Goal: Task Accomplishment & Management: Manage account settings

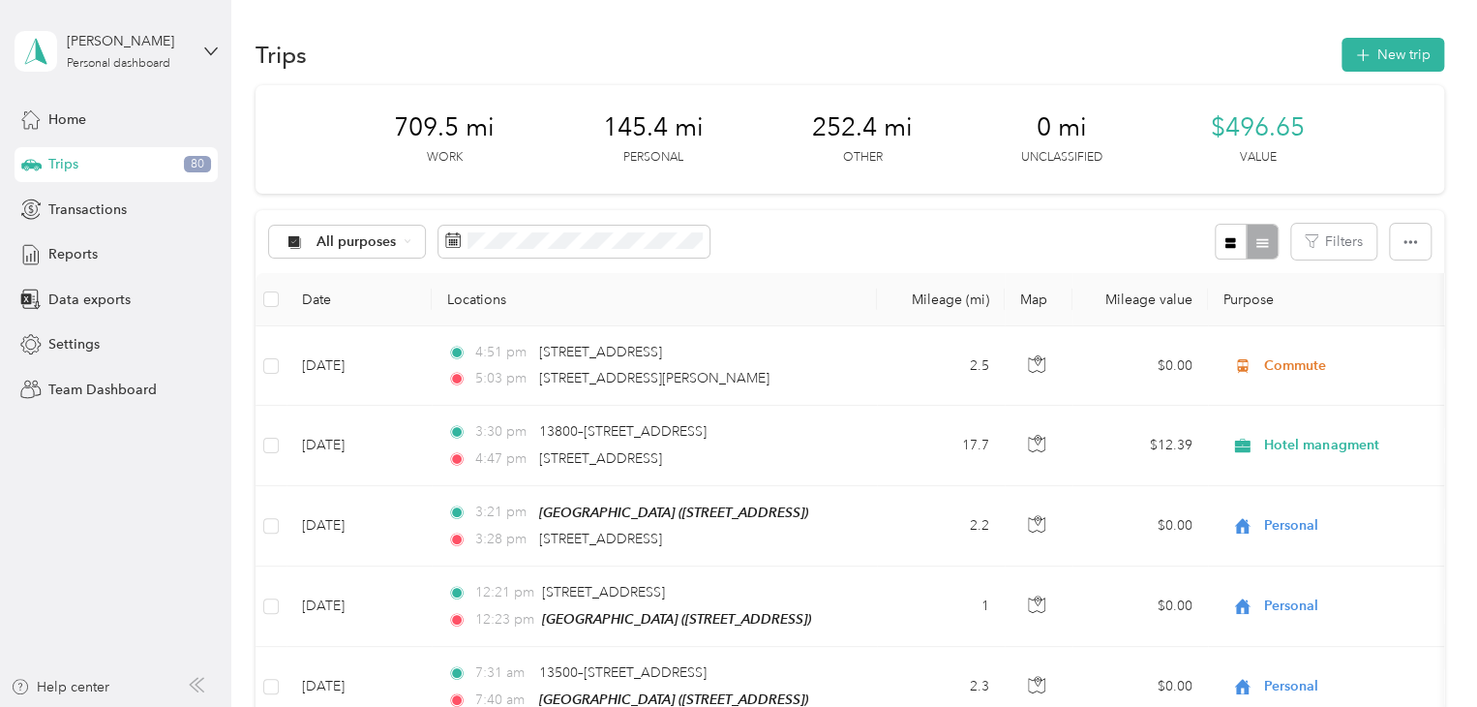
click at [72, 167] on span "Trips" at bounding box center [63, 164] width 30 height 20
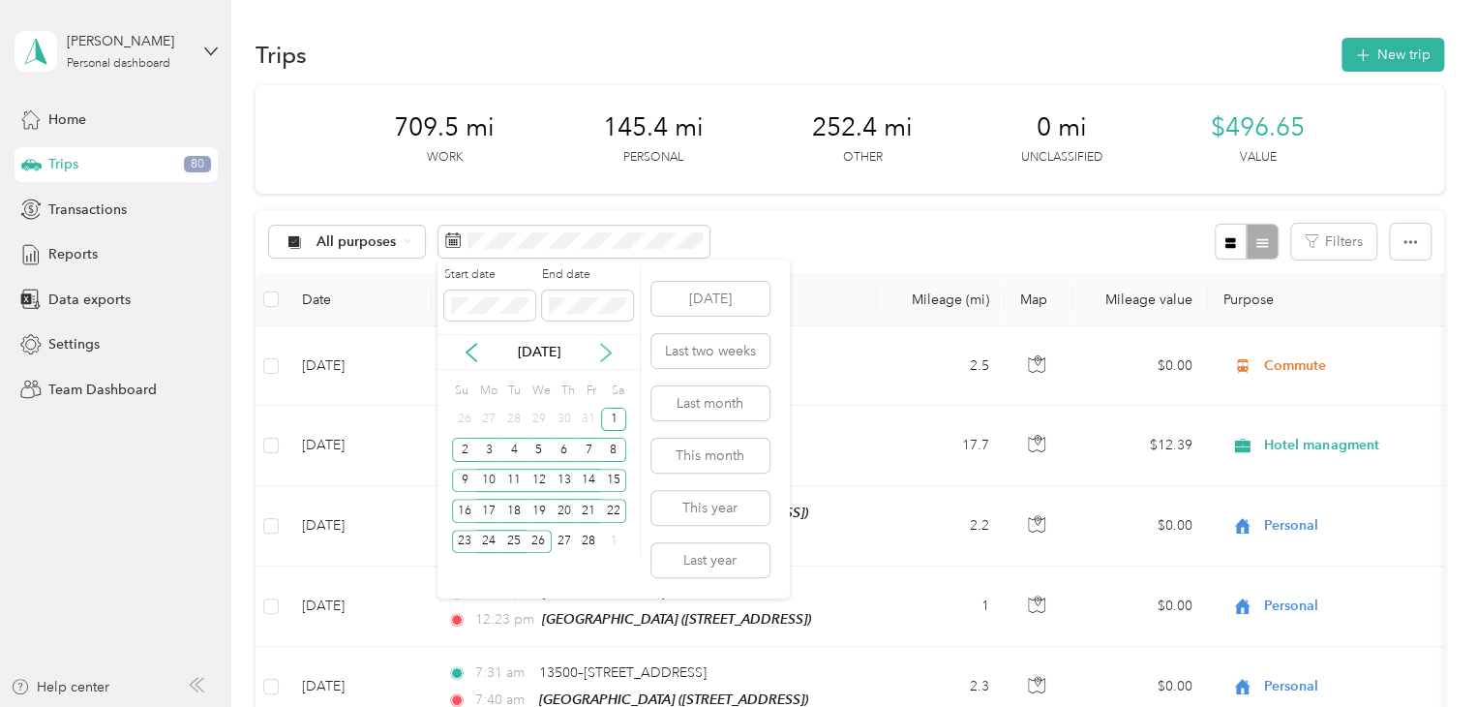
click at [600, 353] on icon at bounding box center [605, 352] width 19 height 19
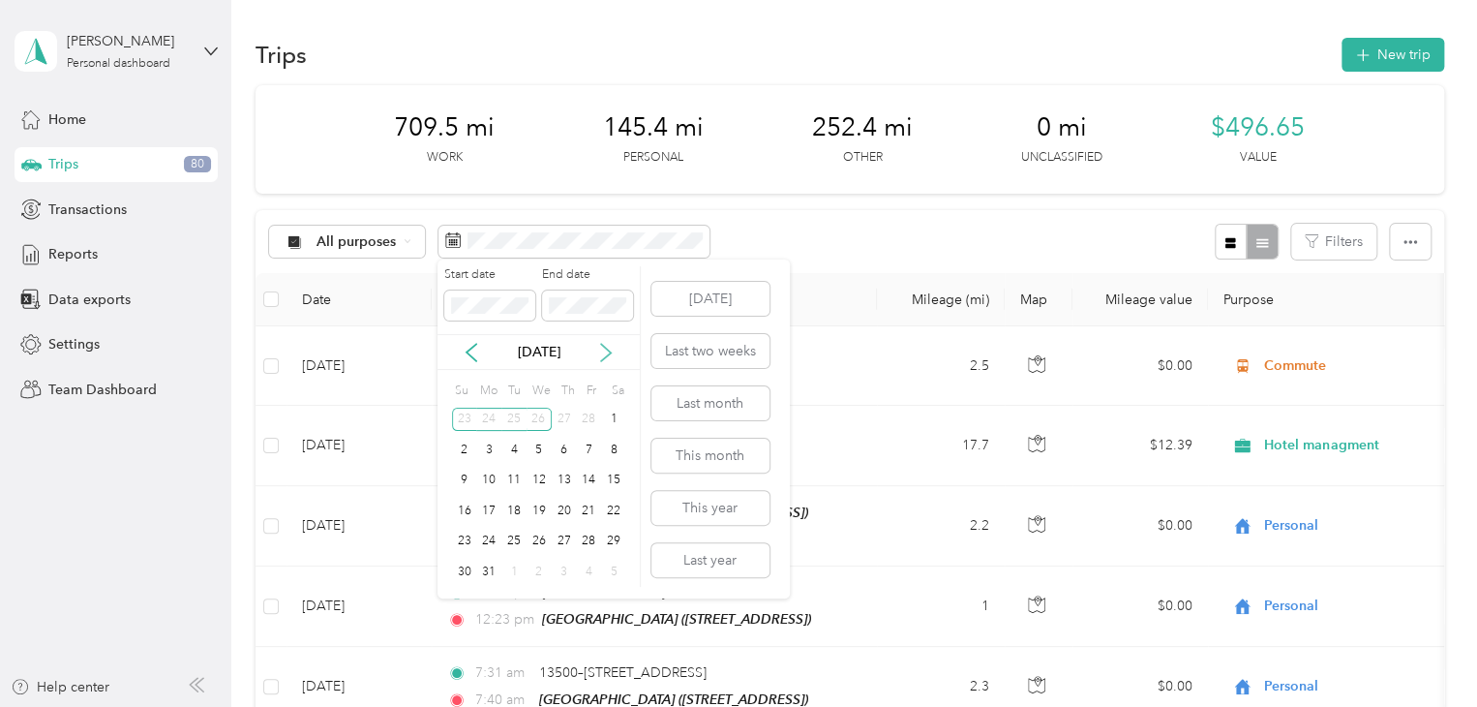
click at [600, 353] on icon at bounding box center [605, 352] width 19 height 19
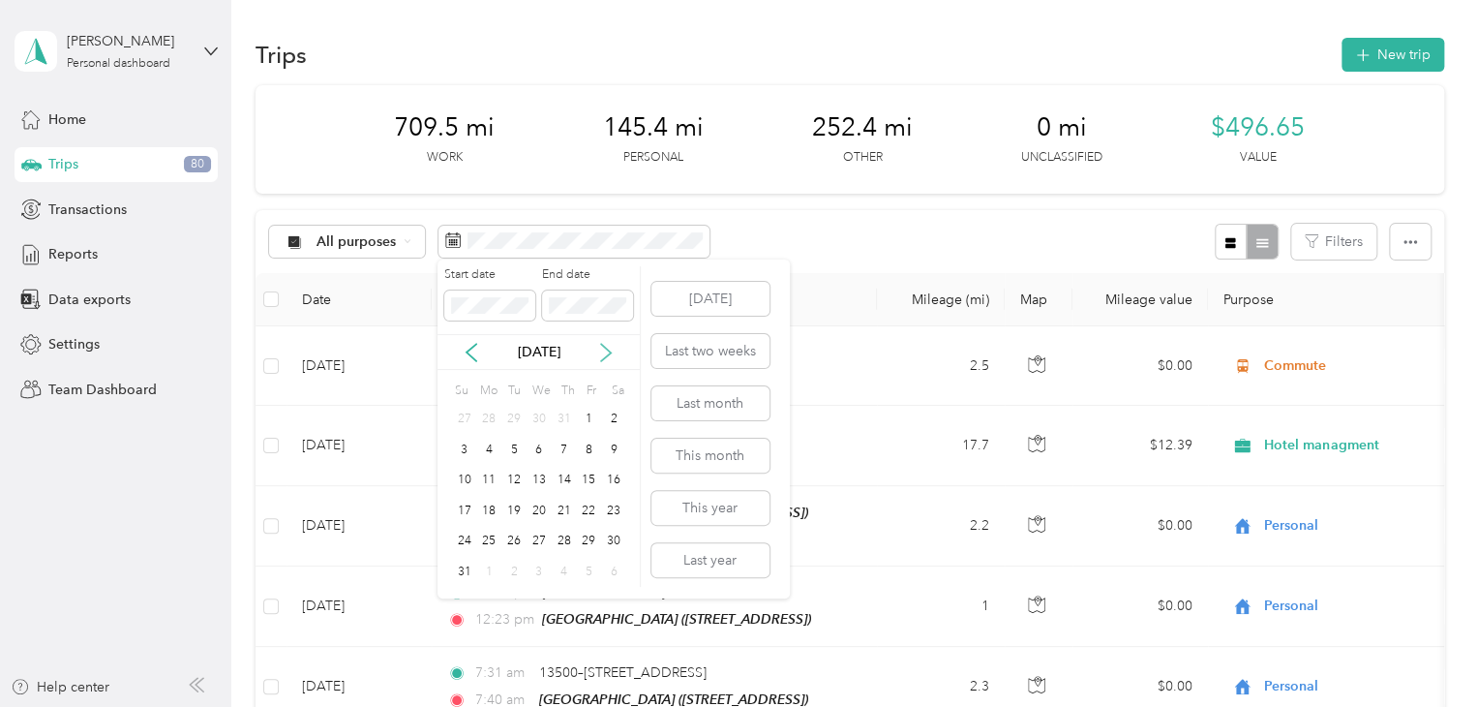
click at [600, 353] on icon at bounding box center [605, 352] width 19 height 19
click at [491, 415] on div "1" at bounding box center [488, 420] width 25 height 24
click at [511, 536] on div "30" at bounding box center [513, 541] width 25 height 24
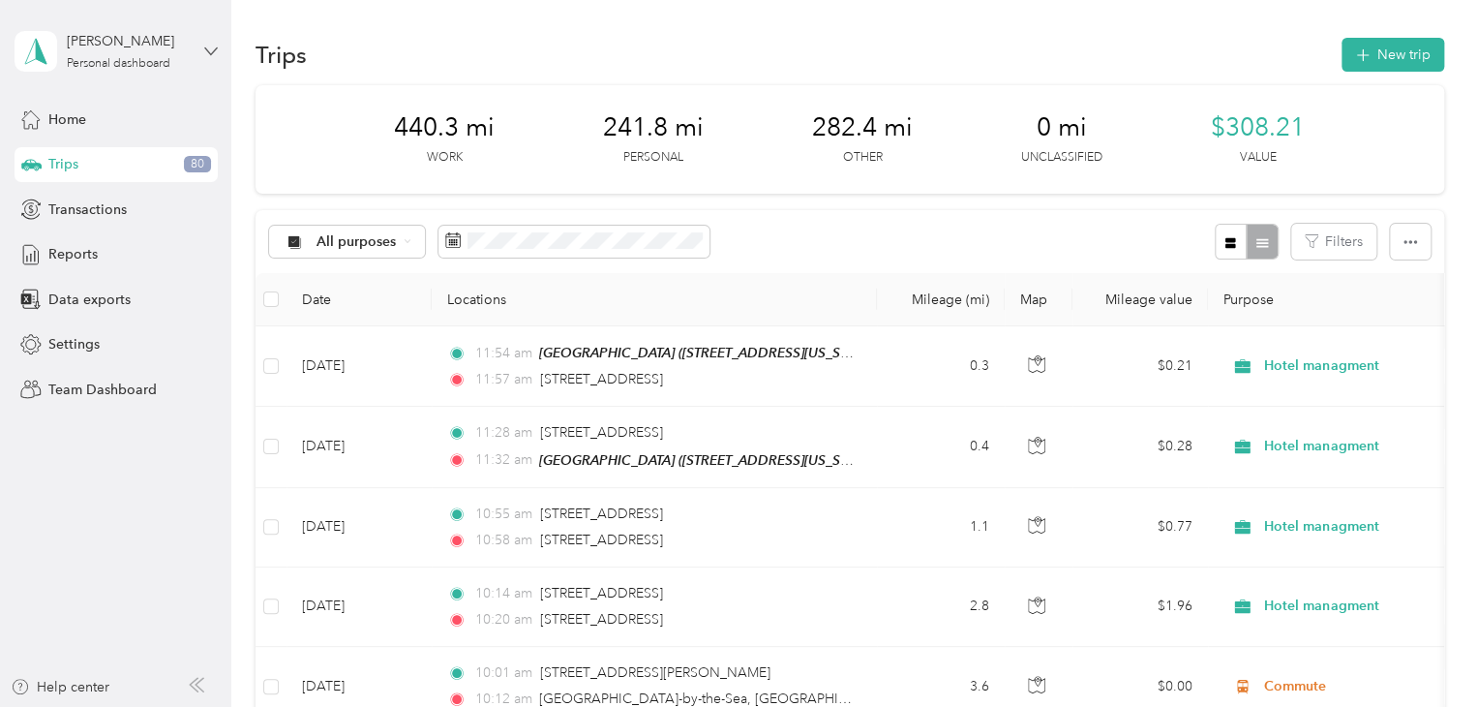
click at [205, 51] on icon at bounding box center [211, 52] width 14 height 14
click at [147, 167] on div "You’re signed in as [PERSON_NAME][EMAIL_ADDRESS][DOMAIN_NAME] Log out" at bounding box center [273, 134] width 517 height 109
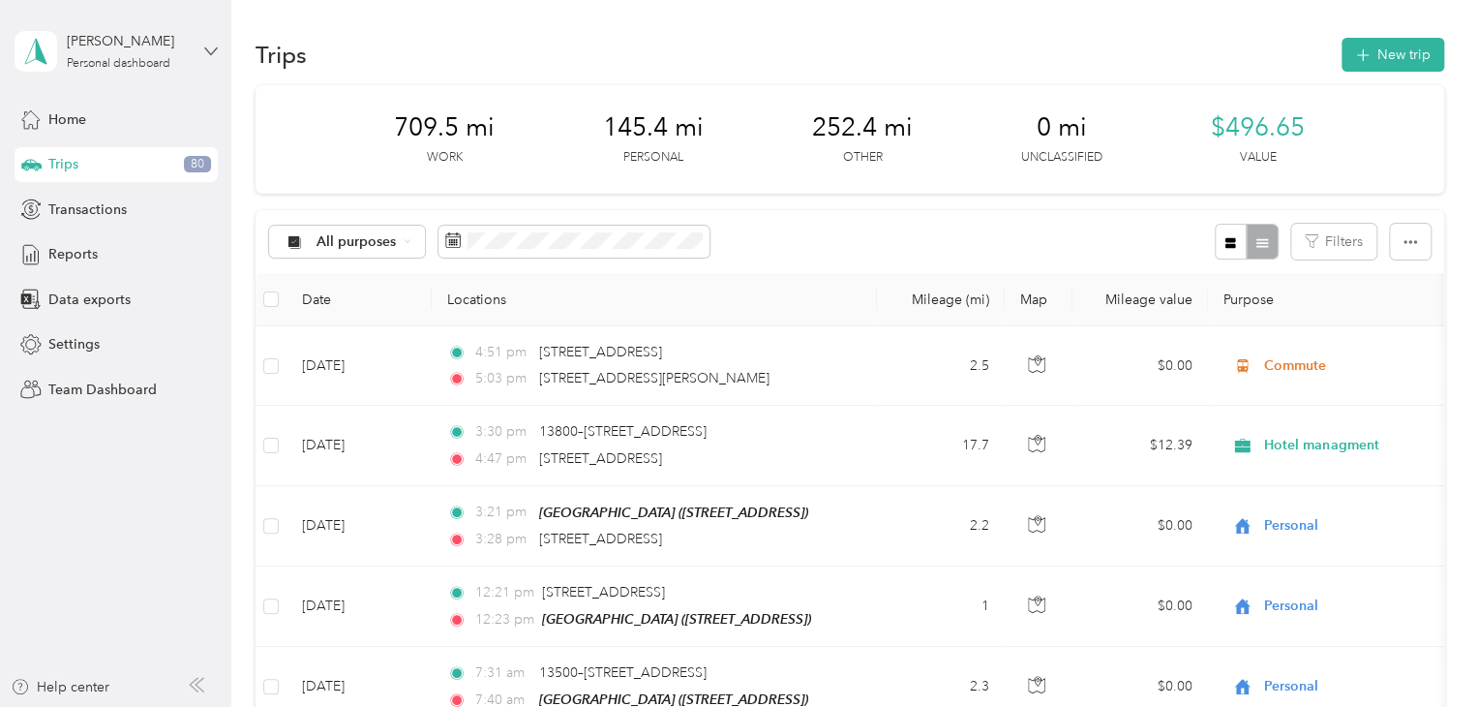
click at [212, 48] on icon at bounding box center [211, 52] width 14 height 14
click at [73, 163] on div "Log out" at bounding box center [273, 151] width 490 height 34
